Goal: Register for event/course

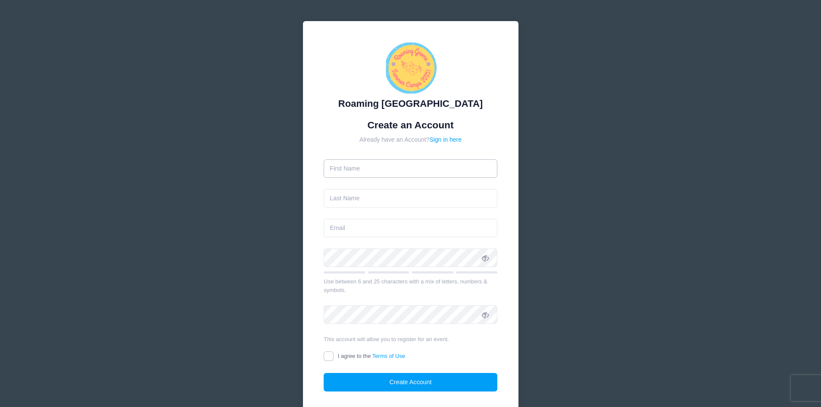
click at [379, 170] on input "text" at bounding box center [411, 169] width 174 height 19
click at [385, 178] on form "Create an Account Already have an Account? Sign in here Use between 6 and 25 ch…" at bounding box center [411, 255] width 174 height 273
click at [373, 163] on input "text" at bounding box center [411, 169] width 174 height 19
type input "[PERSON_NAME]"
type input "Sovcik"
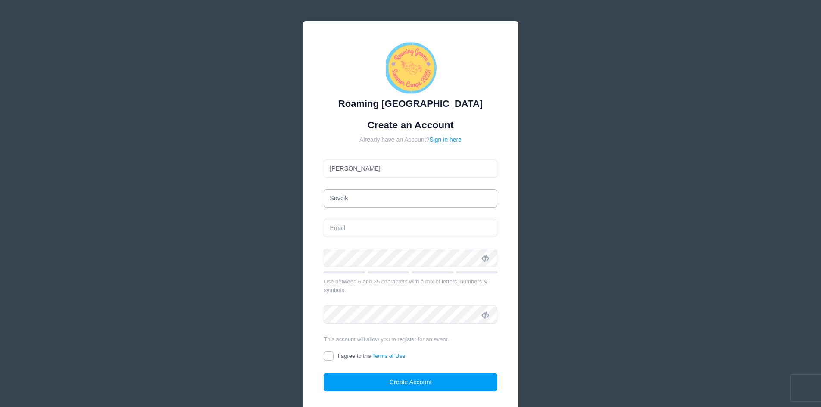
type input "[EMAIL_ADDRESS][DOMAIN_NAME]"
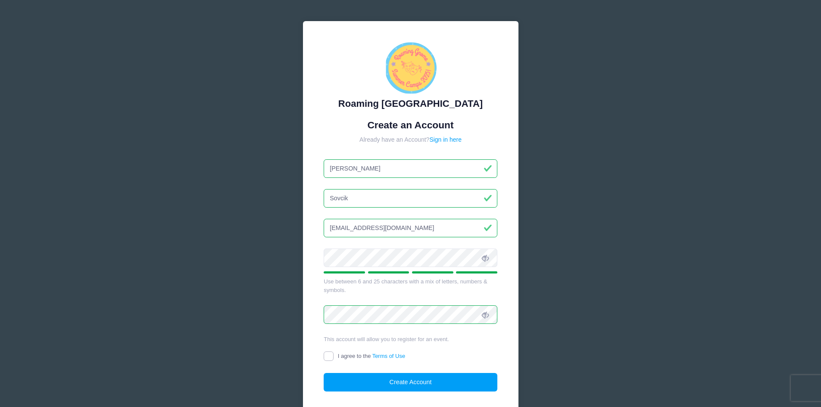
click at [332, 354] on input "I agree to the Terms of Use" at bounding box center [329, 357] width 10 height 10
checkbox input "true"
click at [382, 382] on button "Create Account" at bounding box center [411, 382] width 174 height 19
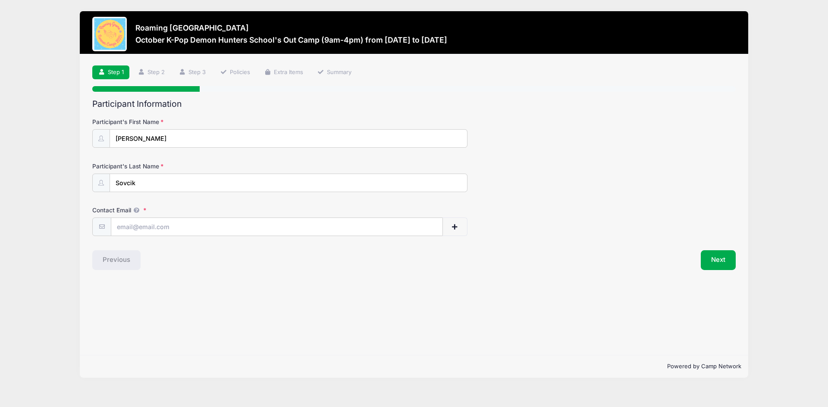
click at [362, 239] on div "Participant Information Participant's First Name [PERSON_NAME] Participant's La…" at bounding box center [413, 184] width 643 height 171
click at [362, 227] on input "Contact Email" at bounding box center [276, 227] width 331 height 19
type input "[EMAIL_ADDRESS][DOMAIN_NAME]"
click at [719, 260] on button "Next" at bounding box center [718, 260] width 35 height 20
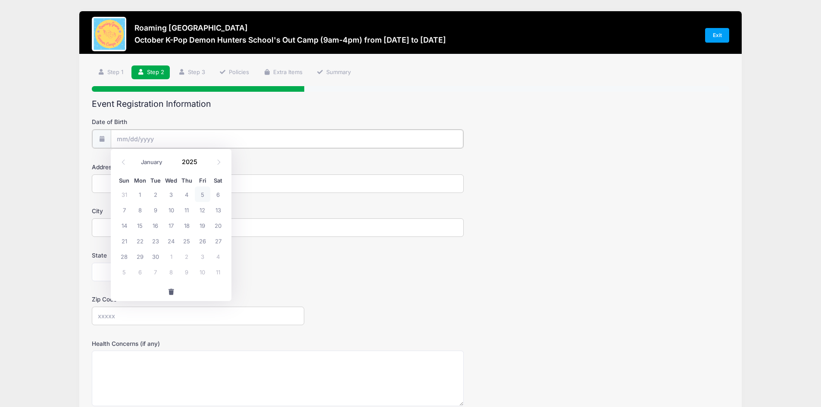
click at [228, 141] on input "Date of Birth" at bounding box center [287, 139] width 353 height 19
click at [145, 140] on input "Date of Birth" at bounding box center [287, 139] width 353 height 19
click at [130, 166] on span at bounding box center [123, 162] width 14 height 15
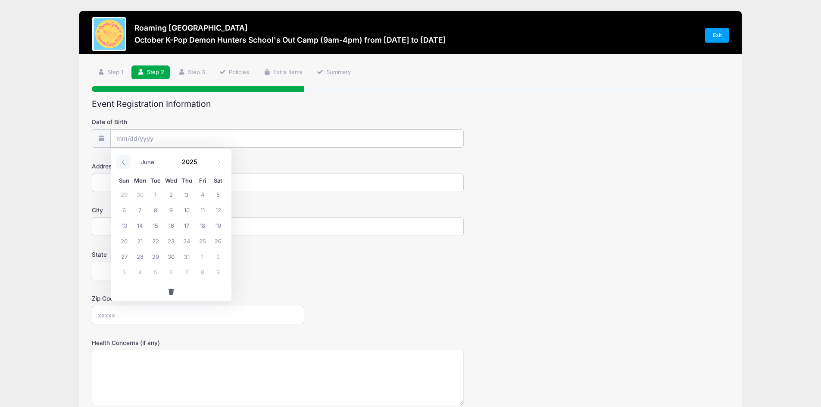
click at [130, 166] on span at bounding box center [123, 162] width 14 height 15
select select "3"
click at [195, 163] on input "2025" at bounding box center [192, 161] width 28 height 13
click at [205, 166] on span at bounding box center [203, 165] width 6 height 6
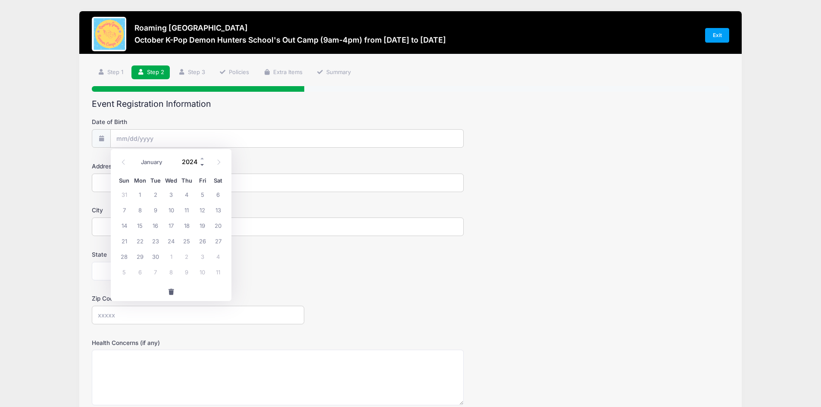
click at [200, 166] on span at bounding box center [203, 165] width 6 height 6
click at [202, 166] on span at bounding box center [203, 165] width 6 height 6
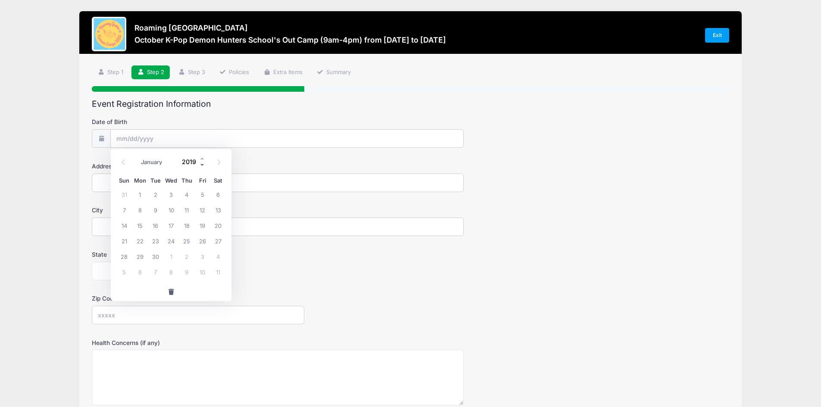
click at [202, 166] on span at bounding box center [203, 165] width 6 height 6
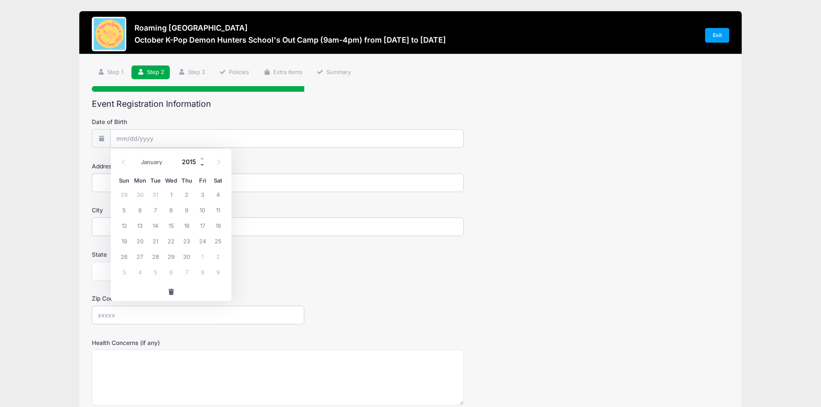
type input "2014"
click at [149, 163] on select "January February March April May June July August September October November De…" at bounding box center [156, 162] width 38 height 11
select select "10"
click at [137, 157] on select "January February March April May June July August September October November De…" at bounding box center [156, 162] width 38 height 11
click at [154, 221] on span "11" at bounding box center [156, 226] width 16 height 16
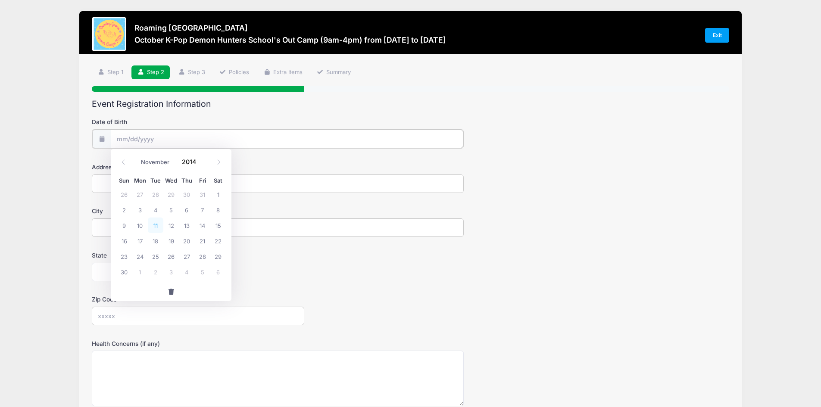
type input "[DATE]"
click at [139, 184] on input "Address" at bounding box center [278, 183] width 372 height 19
type input "[STREET_ADDRESS]"
type input "[GEOGRAPHIC_DATA]"
select select "CO"
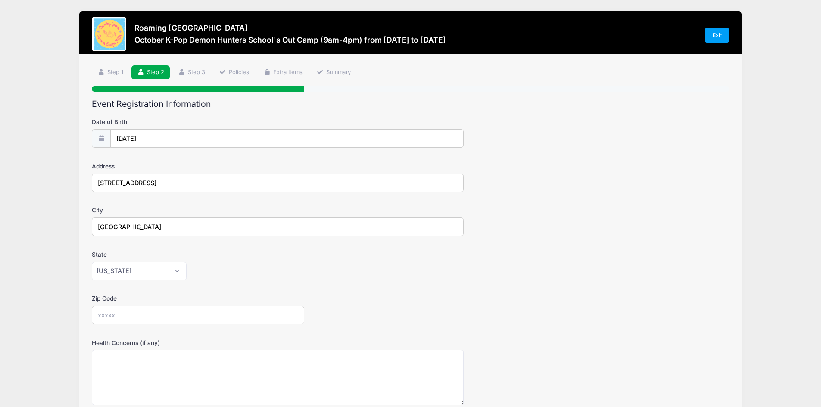
type input "80238"
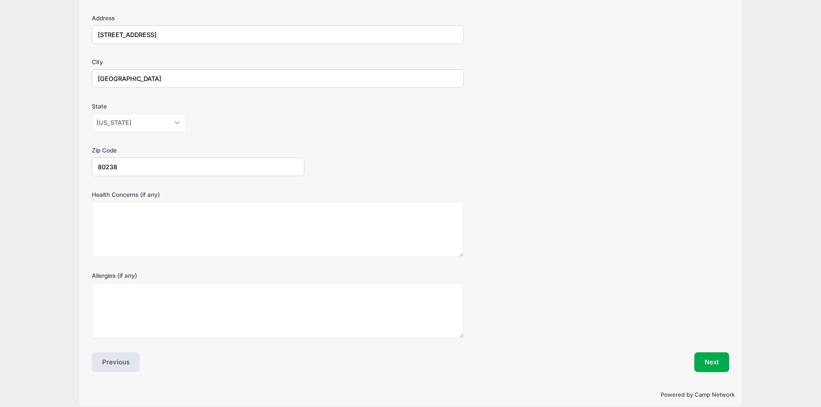
scroll to position [159, 0]
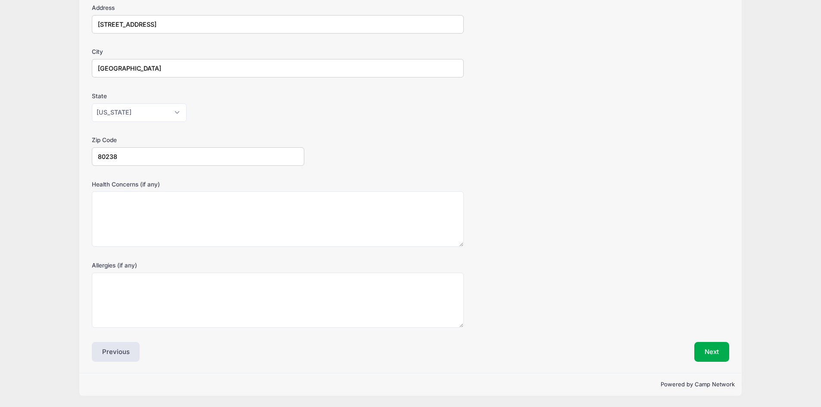
click at [731, 351] on div "Next" at bounding box center [571, 352] width 323 height 20
click at [717, 360] on button "Next" at bounding box center [712, 352] width 35 height 20
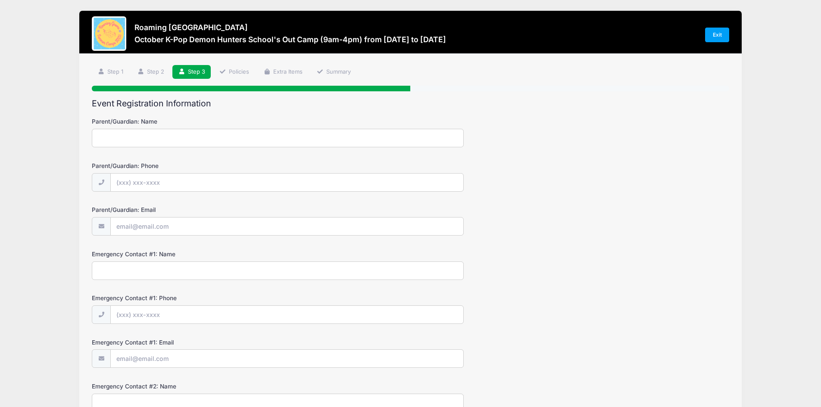
scroll to position [0, 0]
click at [194, 142] on input "Parent/Guardian: Name" at bounding box center [278, 138] width 372 height 19
type input "[PERSON_NAME]"
type input "[PHONE_NUMBER]"
click at [172, 219] on input "Parent/Guardian: Email" at bounding box center [287, 227] width 353 height 19
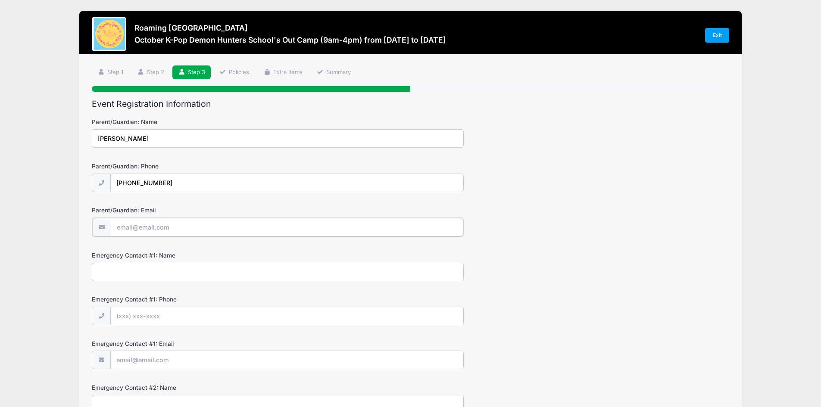
type input "[EMAIL_ADDRESS][DOMAIN_NAME]"
click at [163, 269] on input "Emergency Contact #1: Name" at bounding box center [278, 271] width 372 height 19
type input "[PERSON_NAME]"
type input "[PHONE_NUMBER]"
type input "[EMAIL_ADDRESS][DOMAIN_NAME]"
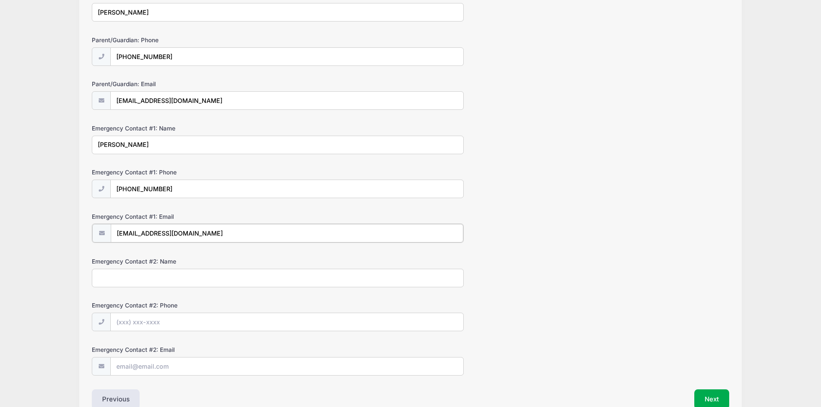
scroll to position [129, 0]
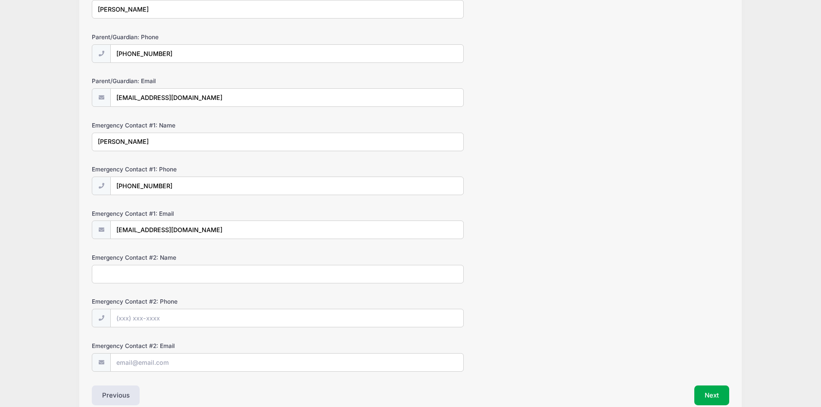
click at [156, 272] on input "Emergency Contact #2: Name" at bounding box center [278, 274] width 372 height 19
type input "[PERSON_NAME]"
type input "[PHONE_NUMBER]"
click at [156, 364] on input "Emergency Contact #2: Email" at bounding box center [287, 363] width 353 height 19
type input "[EMAIL_ADDRESS][DOMAIN_NAME]"
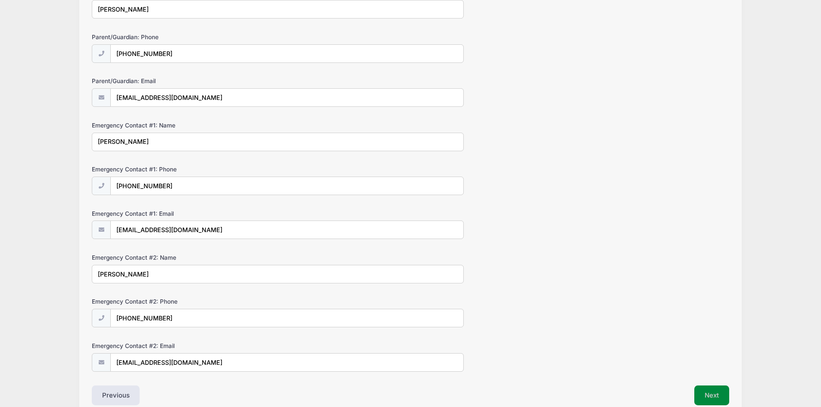
click at [715, 391] on button "Next" at bounding box center [712, 396] width 35 height 20
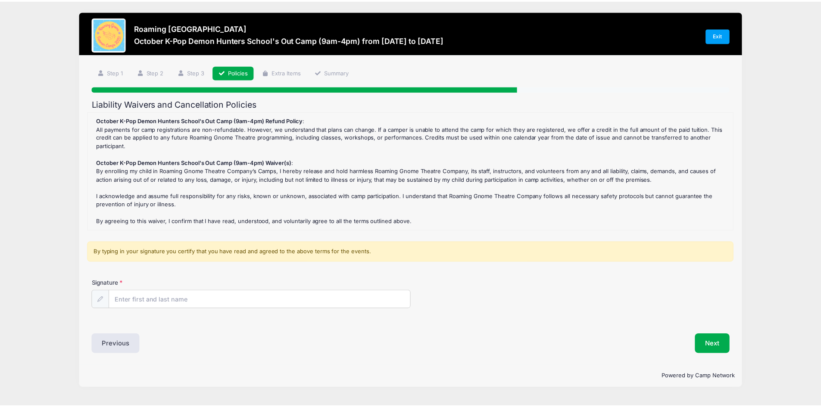
scroll to position [0, 0]
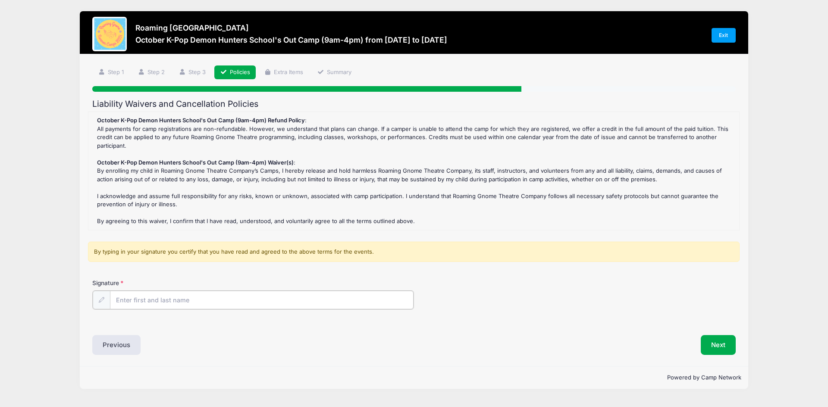
click at [213, 301] on input "Signature" at bounding box center [262, 300] width 304 height 19
type input "[PERSON_NAME]"
click at [708, 339] on button "Next" at bounding box center [718, 345] width 35 height 20
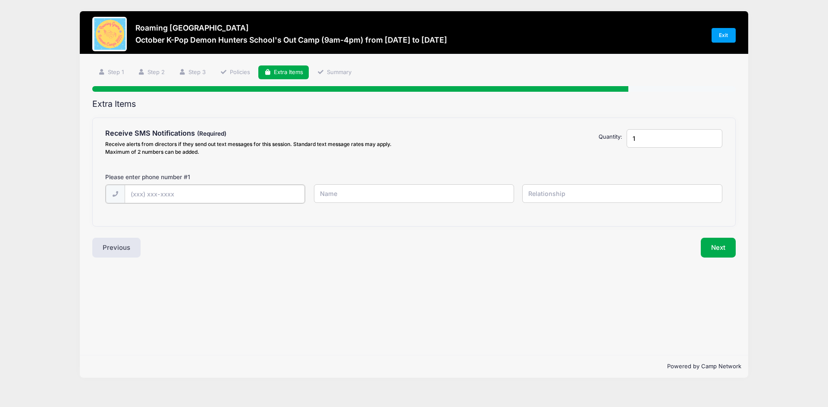
click at [218, 191] on input "text" at bounding box center [215, 194] width 181 height 19
type input "[PHONE_NUMBER]"
click at [387, 193] on input "text" at bounding box center [414, 194] width 200 height 19
type input "[PERSON_NAME]"
type input "S"
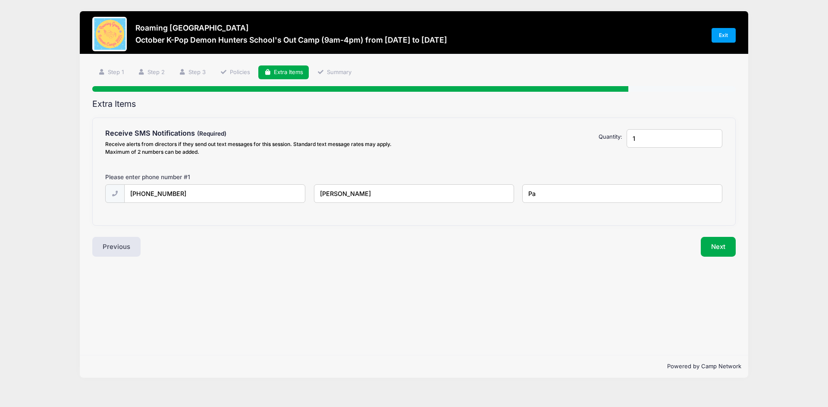
type input "P"
type input "mom"
click at [709, 238] on button "Next" at bounding box center [718, 247] width 35 height 20
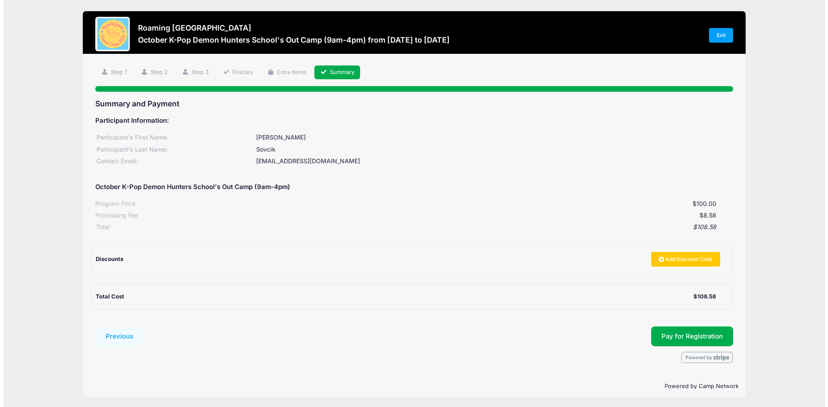
scroll to position [1, 0]
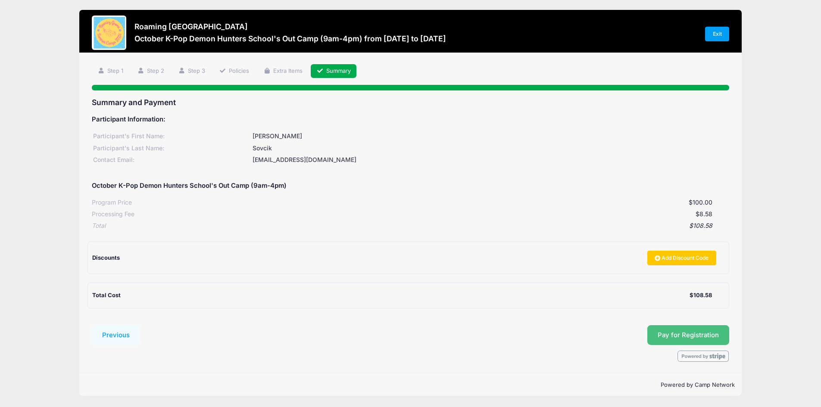
click at [686, 333] on button "Pay for Registration" at bounding box center [689, 336] width 82 height 20
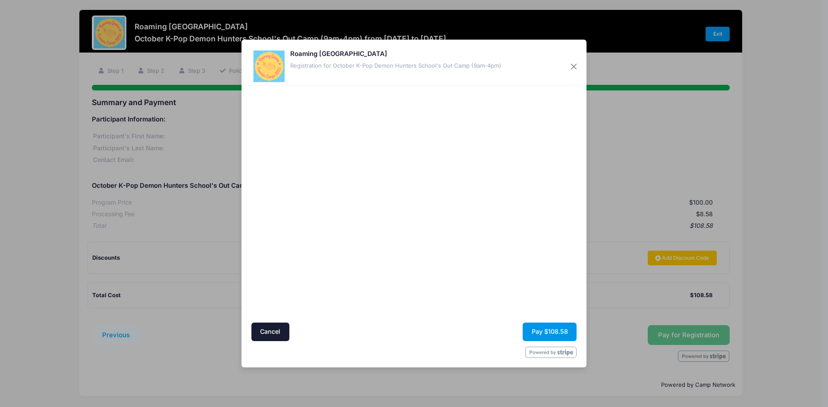
click at [556, 330] on button "Pay $108.58" at bounding box center [550, 332] width 54 height 19
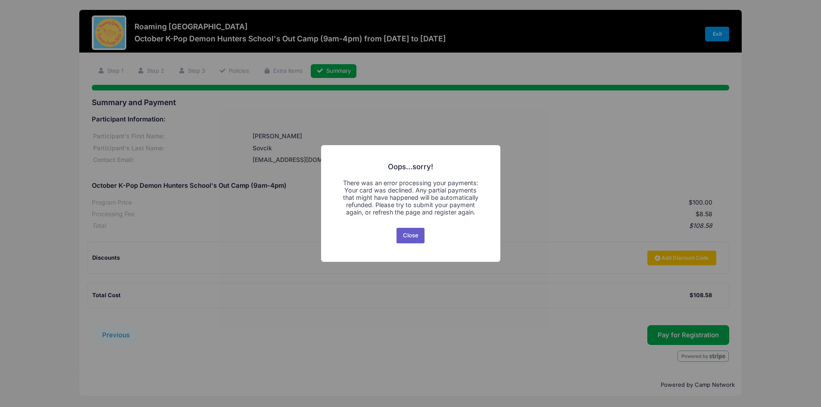
click at [405, 236] on button "Close" at bounding box center [411, 236] width 28 height 16
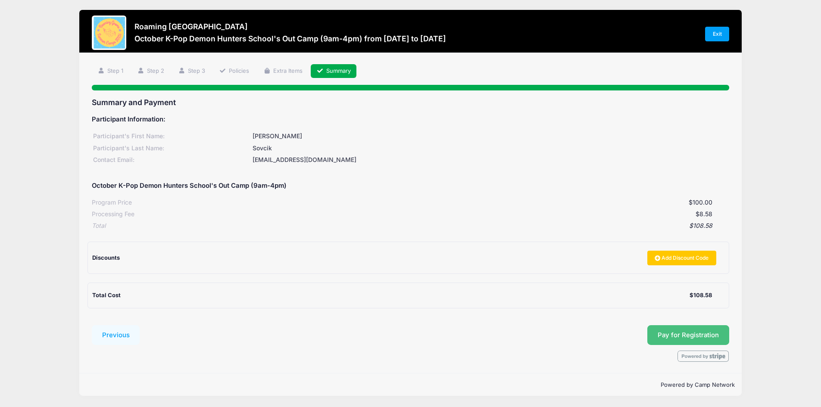
click at [686, 342] on button "Pay for Registration" at bounding box center [689, 336] width 82 height 20
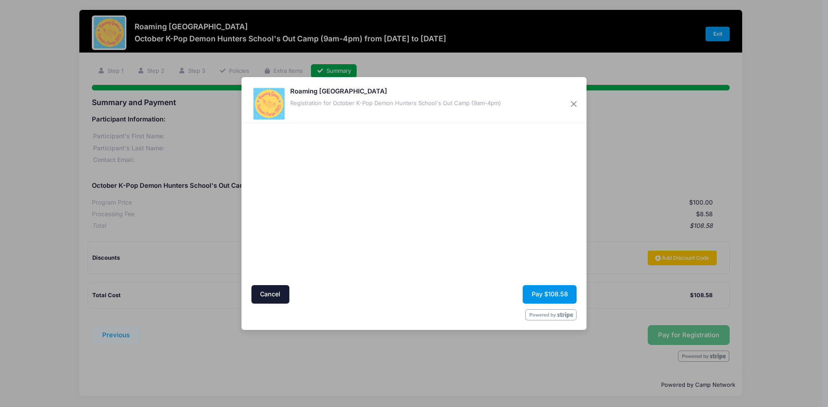
click at [532, 295] on button "Pay $108.58" at bounding box center [550, 294] width 54 height 19
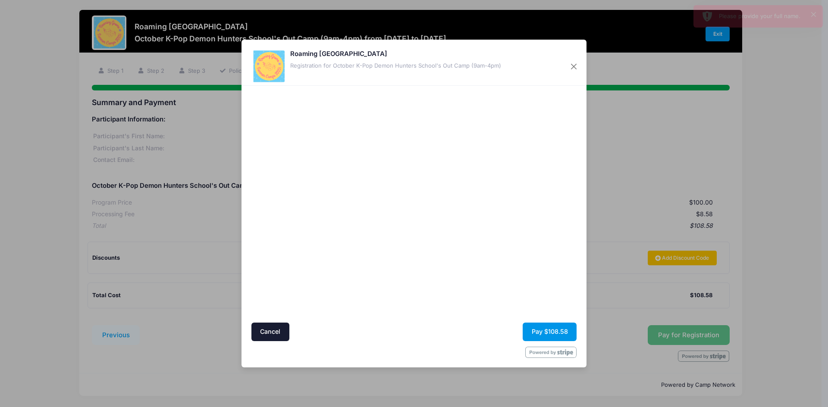
click at [549, 334] on button "Pay $108.58" at bounding box center [550, 332] width 54 height 19
